Goal: Information Seeking & Learning: Learn about a topic

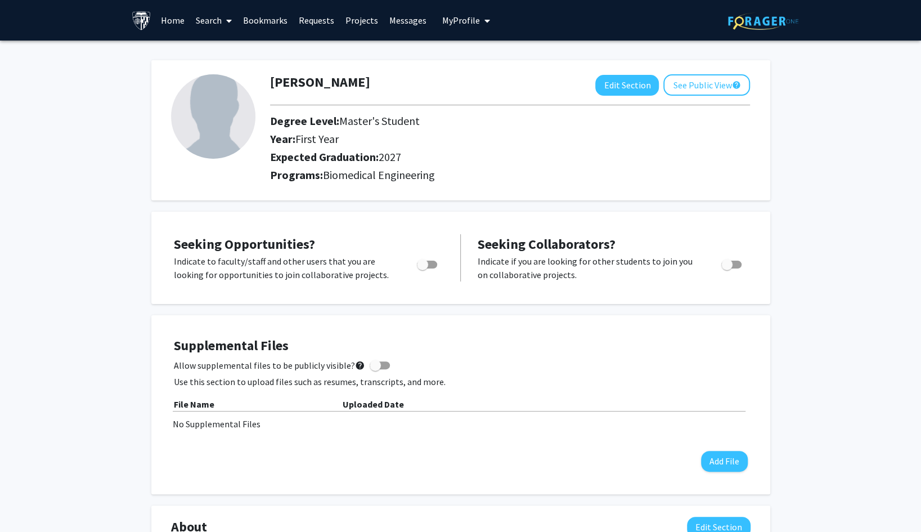
click at [429, 267] on span "Toggle" at bounding box center [427, 265] width 20 height 8
click at [423, 268] on input "Are you actively seeking opportunities?" at bounding box center [422, 268] width 1 height 1
checkbox input "true"
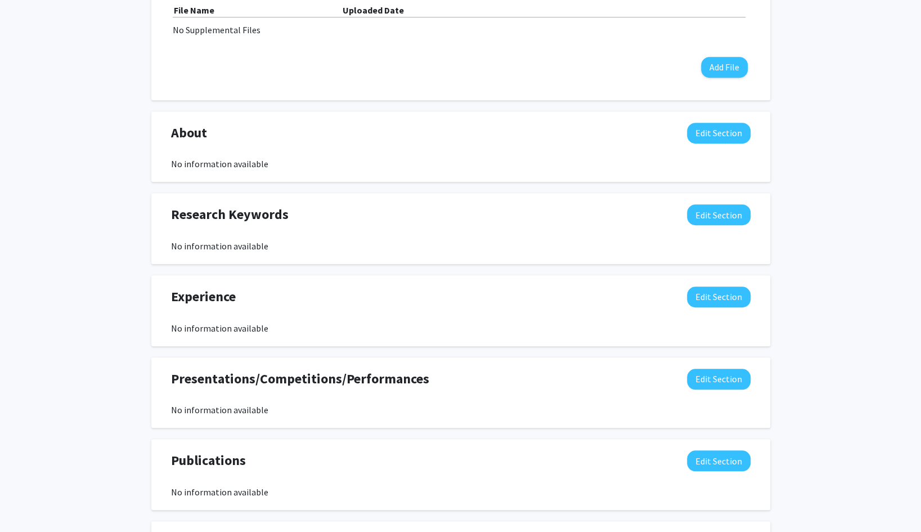
scroll to position [523, 0]
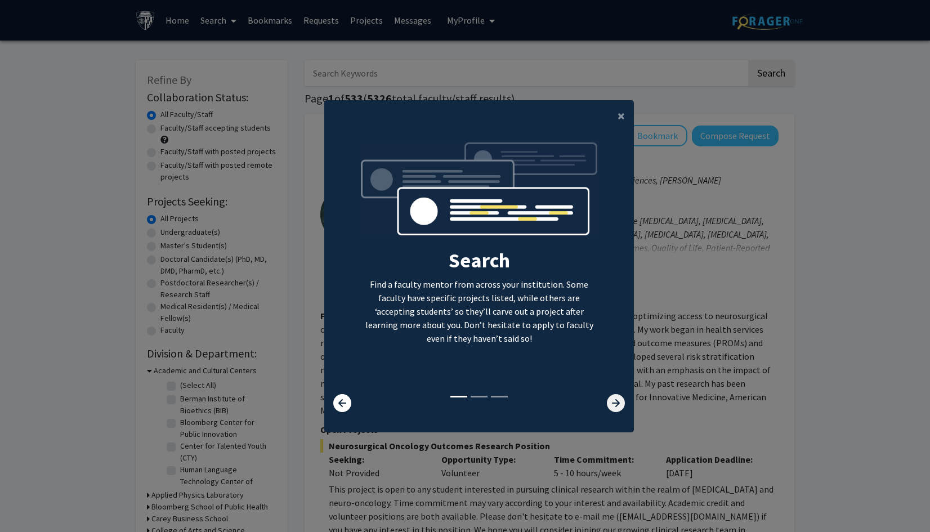
click at [617, 400] on icon at bounding box center [616, 403] width 18 height 18
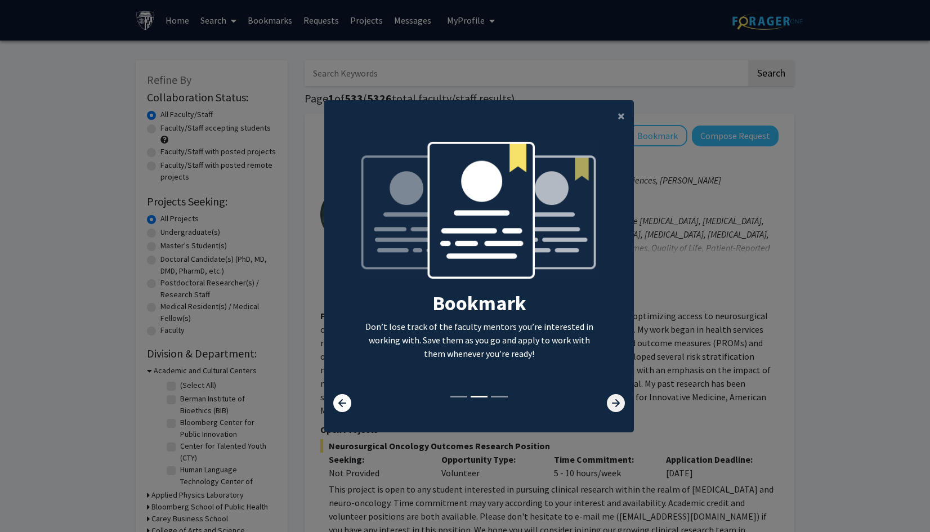
click at [617, 400] on icon at bounding box center [616, 403] width 18 height 18
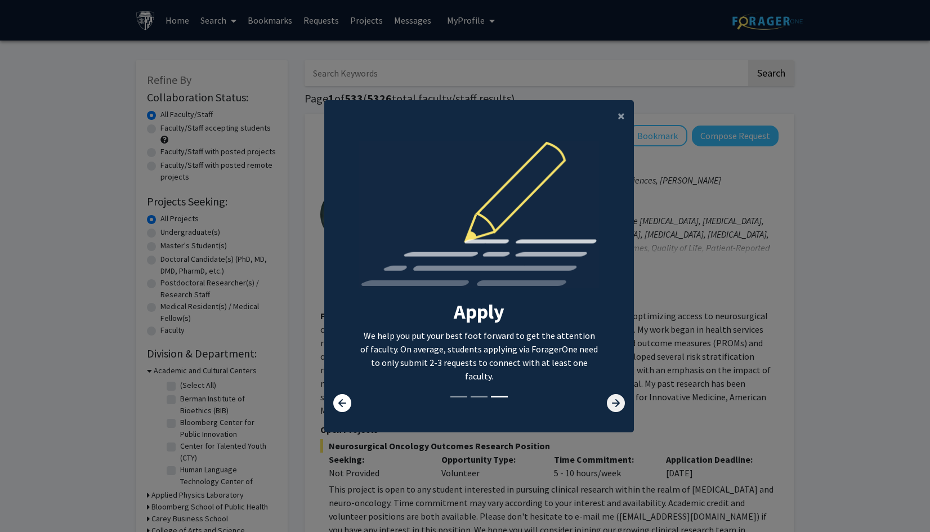
click at [617, 400] on icon at bounding box center [616, 403] width 18 height 18
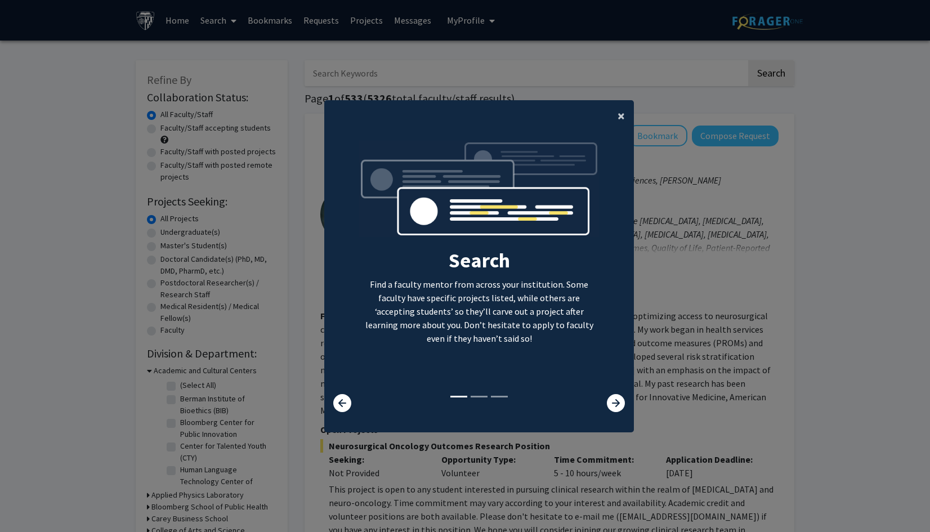
click at [617, 114] on span "×" at bounding box center [620, 115] width 7 height 17
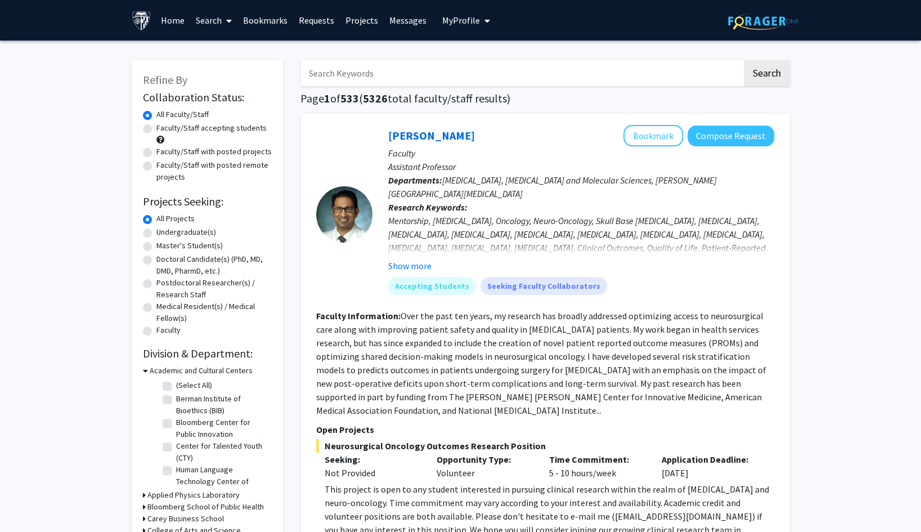
click at [156, 248] on label "Master's Student(s)" at bounding box center [189, 246] width 66 height 12
click at [156, 247] on input "Master's Student(s)" at bounding box center [159, 243] width 7 height 7
radio input "true"
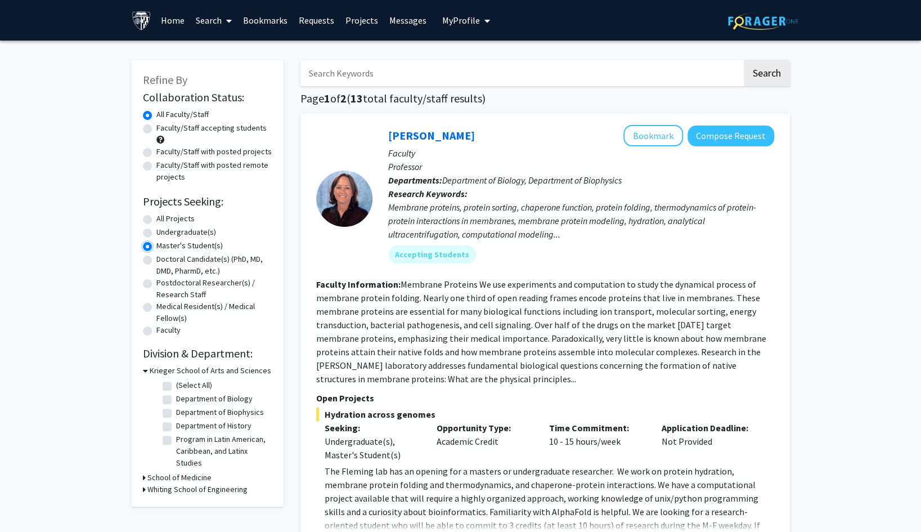
scroll to position [56, 0]
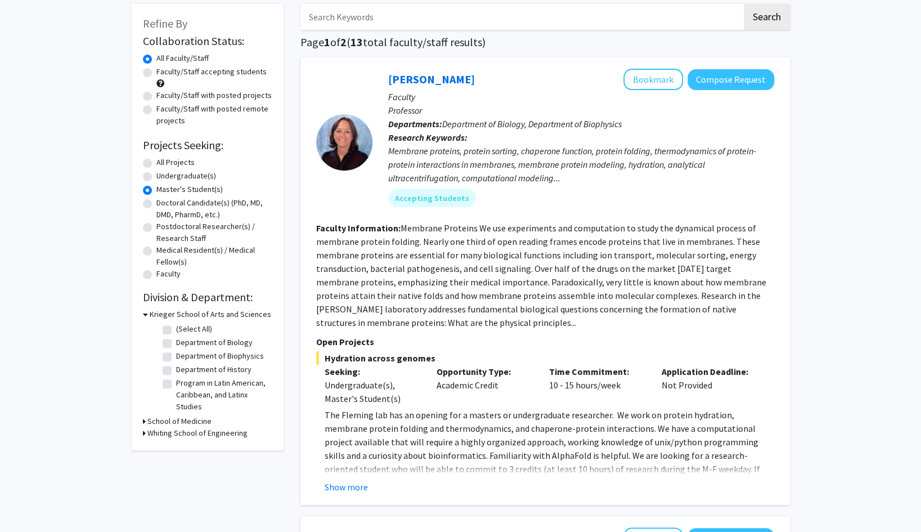
click at [165, 434] on h3 "Whiting School of Engineering" at bounding box center [197, 433] width 100 height 12
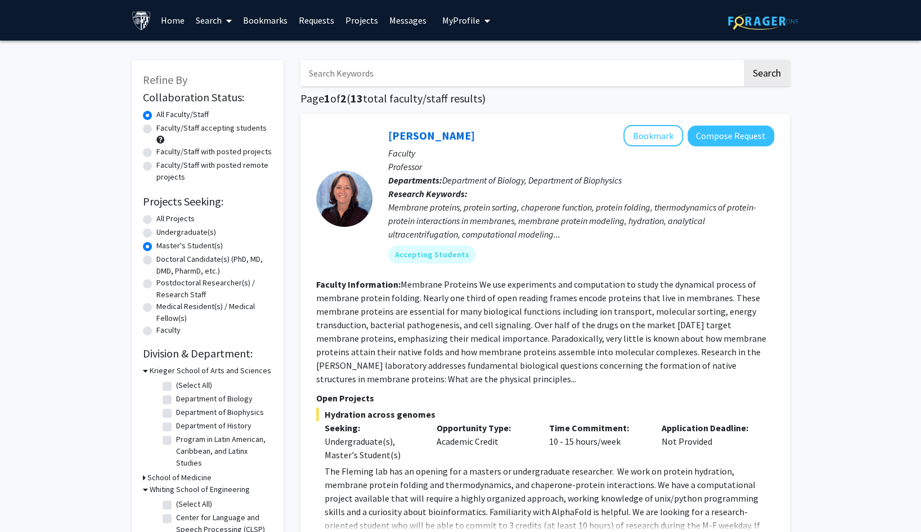
click at [473, 20] on span "My Profile" at bounding box center [461, 20] width 38 height 11
click at [367, 19] on link "Projects" at bounding box center [362, 20] width 44 height 39
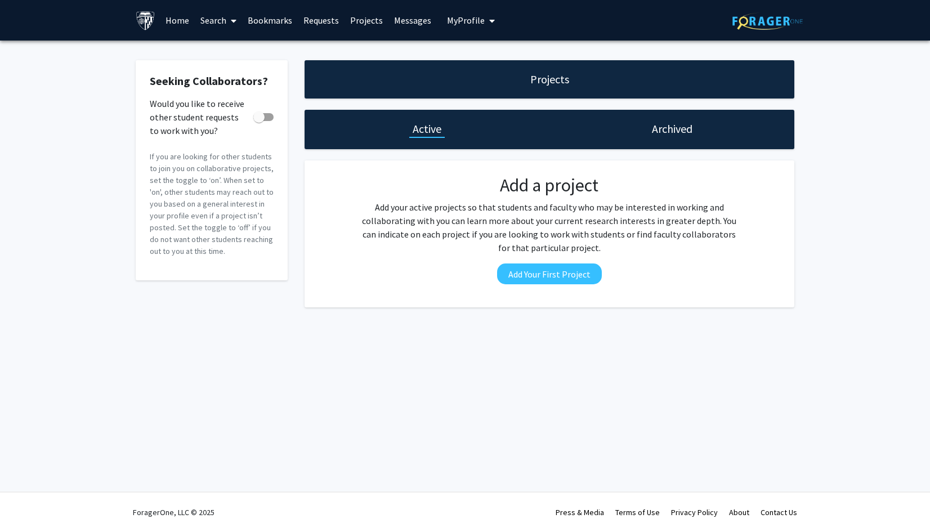
click at [332, 20] on link "Requests" at bounding box center [321, 20] width 47 height 39
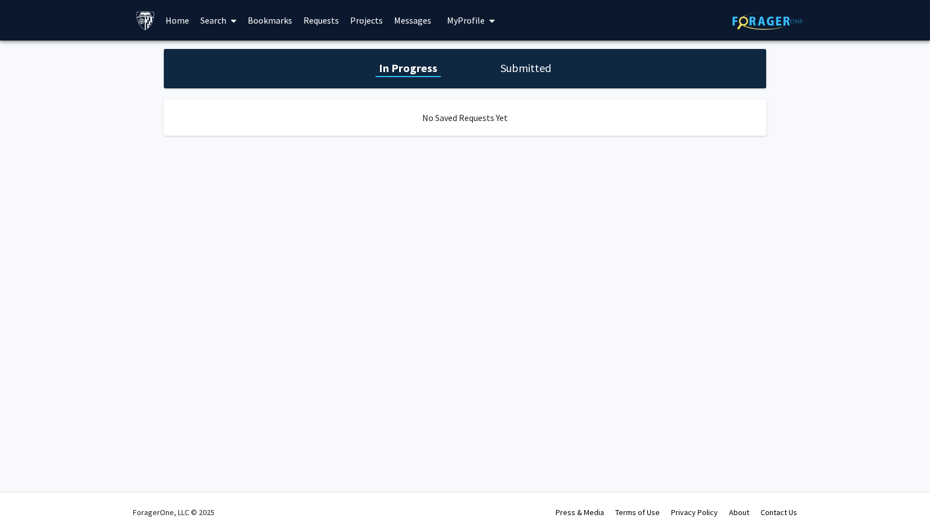
click at [423, 20] on link "Messages" at bounding box center [412, 20] width 48 height 39
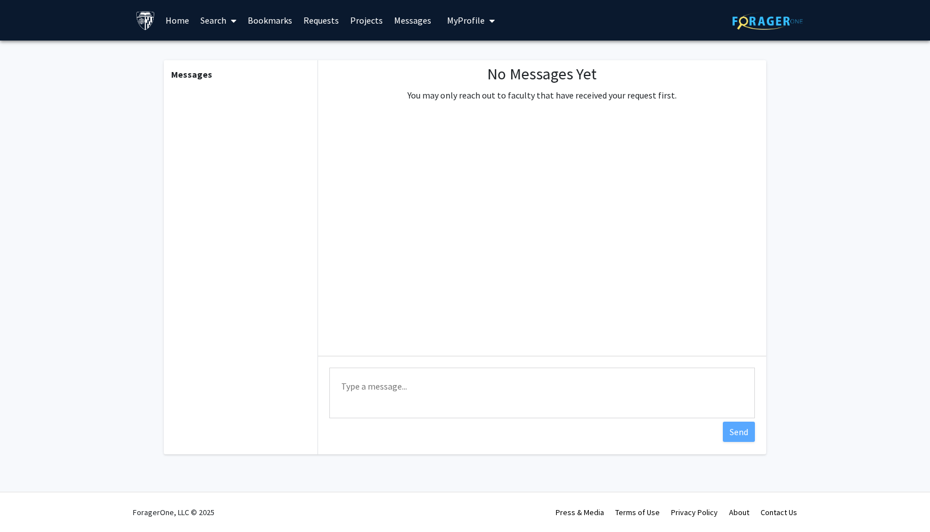
click at [233, 21] on icon at bounding box center [234, 20] width 6 height 9
click at [250, 44] on span "Faculty/Staff" at bounding box center [236, 52] width 83 height 23
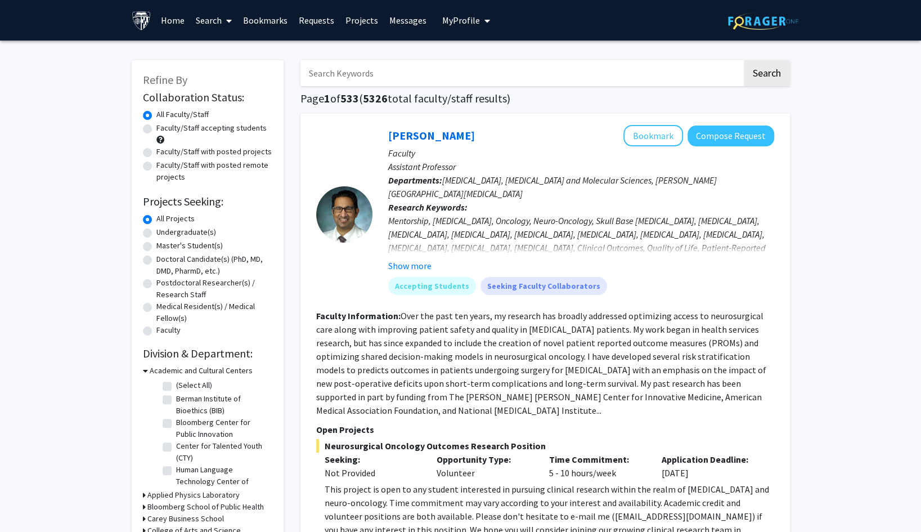
click at [196, 242] on label "Master's Student(s)" at bounding box center [189, 246] width 66 height 12
click at [164, 242] on input "Master's Student(s)" at bounding box center [159, 243] width 7 height 7
radio input "true"
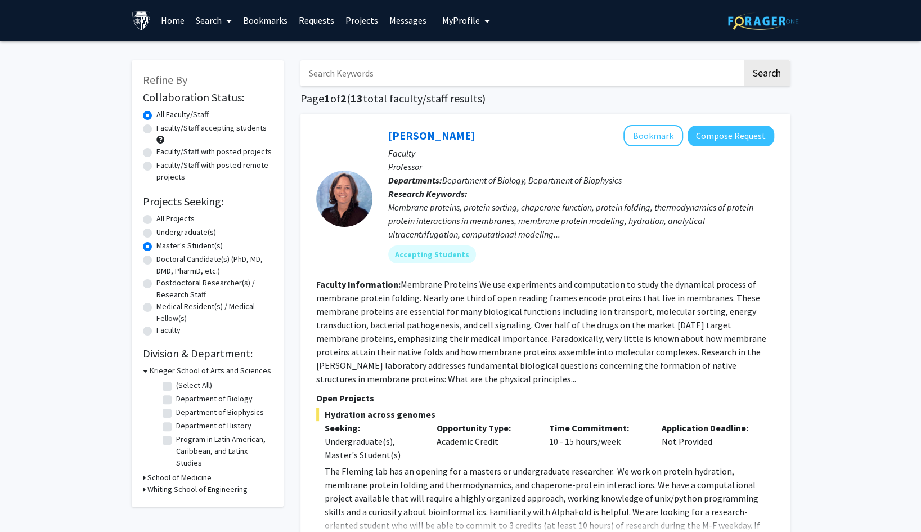
click at [161, 490] on h3 "Whiting School of Engineering" at bounding box center [197, 489] width 100 height 12
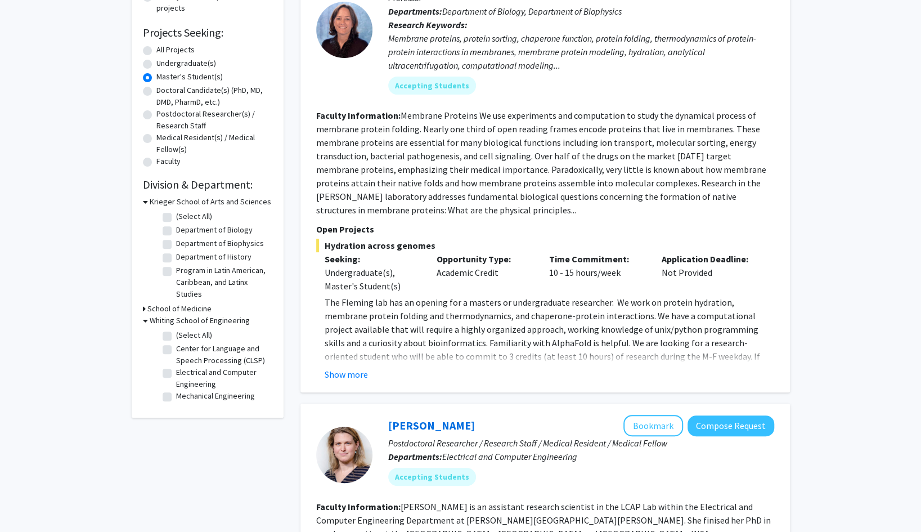
scroll to position [225, 0]
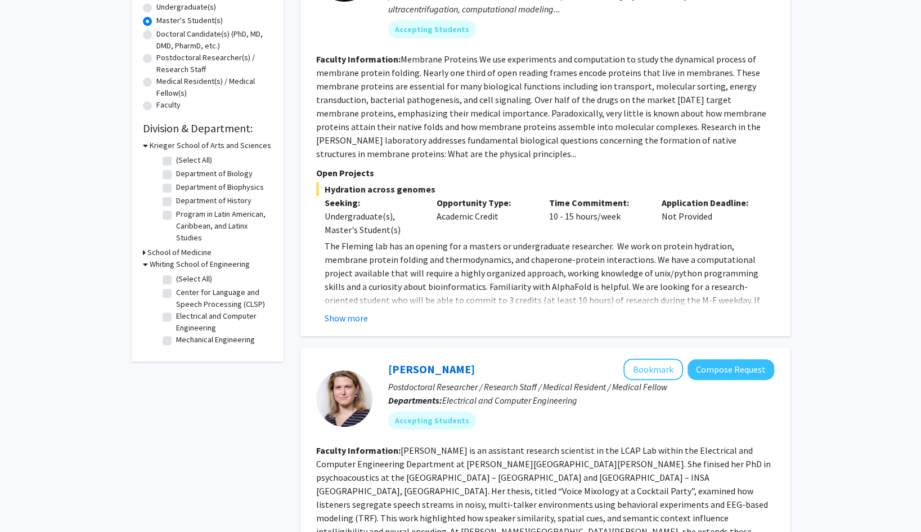
click at [176, 279] on label "(Select All)" at bounding box center [194, 279] width 36 height 12
click at [176, 279] on input "(Select All)" at bounding box center [179, 276] width 7 height 7
checkbox input "true"
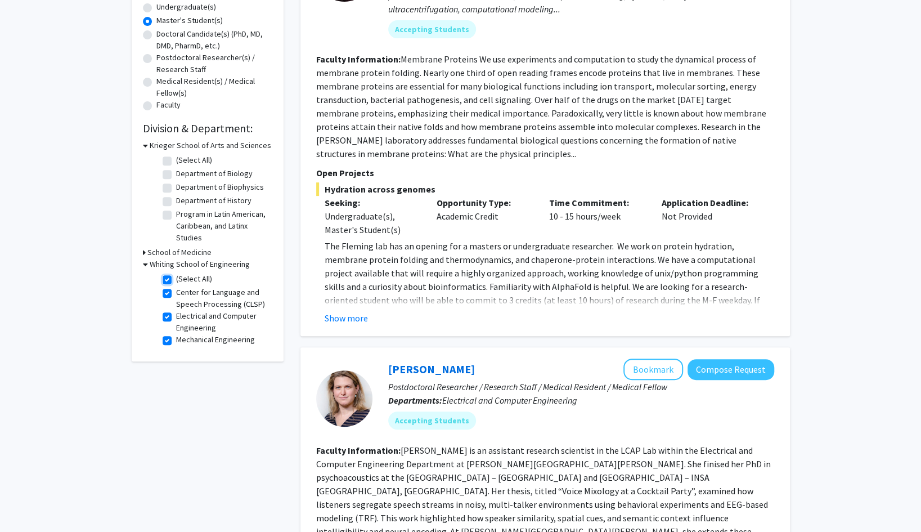
checkbox input "true"
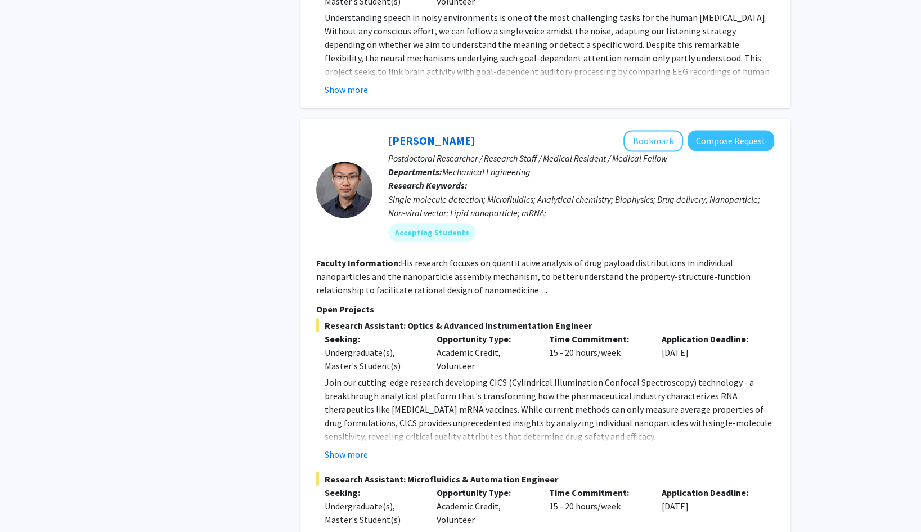
scroll to position [1294, 0]
